Goal: Find specific page/section: Find specific page/section

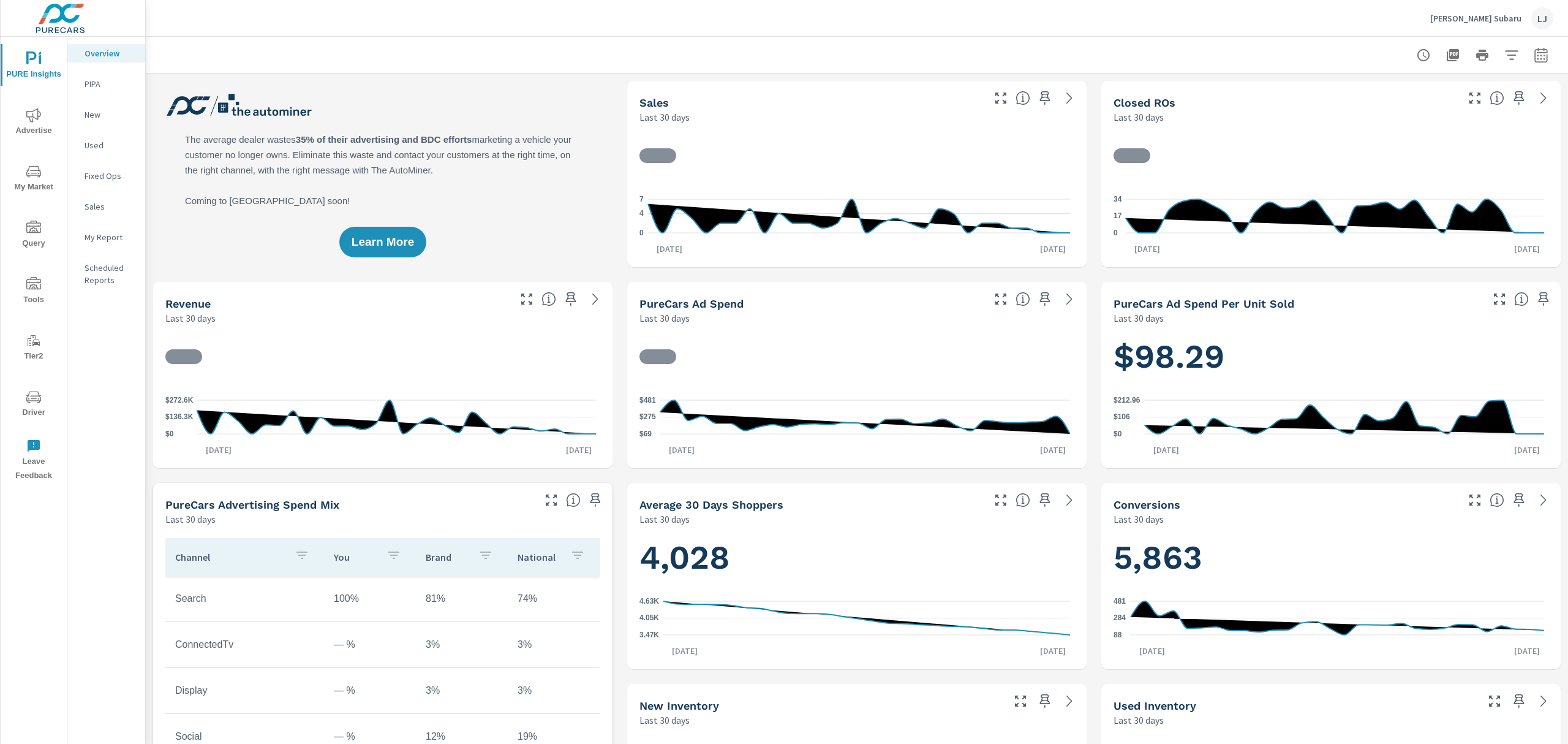
click at [40, 400] on icon "nav menu" at bounding box center [34, 397] width 15 height 12
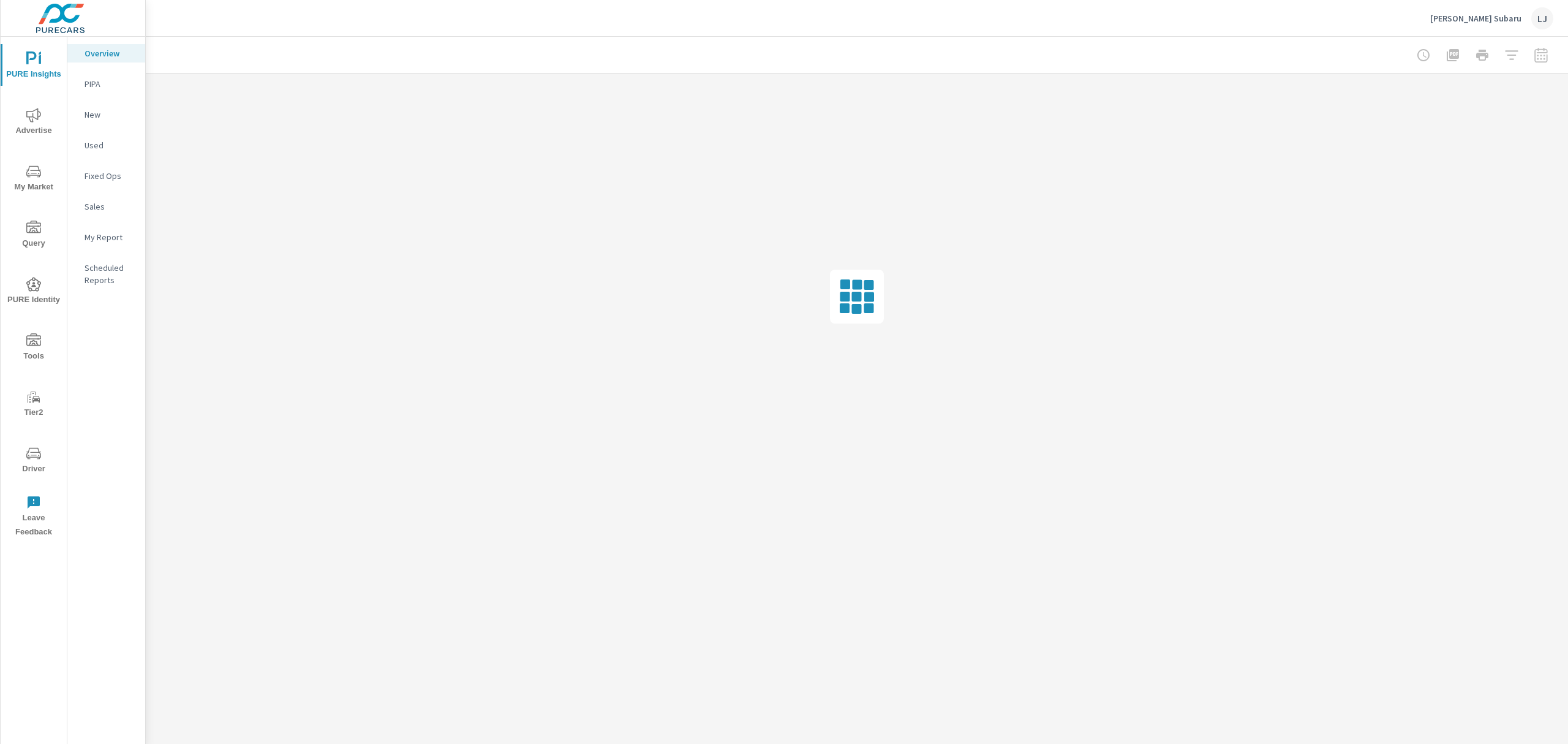
click at [28, 469] on span "Driver" at bounding box center [34, 461] width 59 height 30
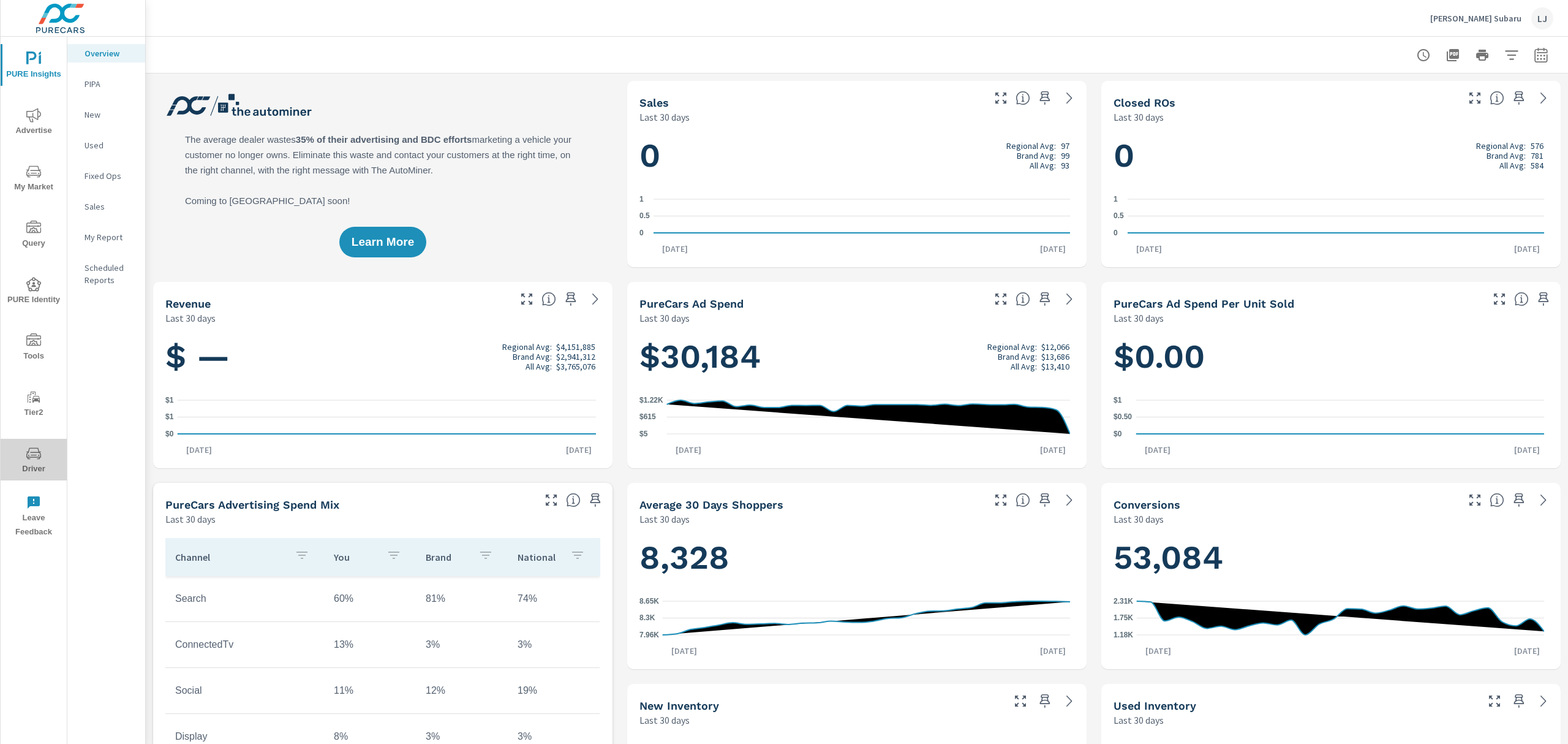
click at [31, 449] on icon "nav menu" at bounding box center [34, 453] width 15 height 15
